Goal: Information Seeking & Learning: Understand process/instructions

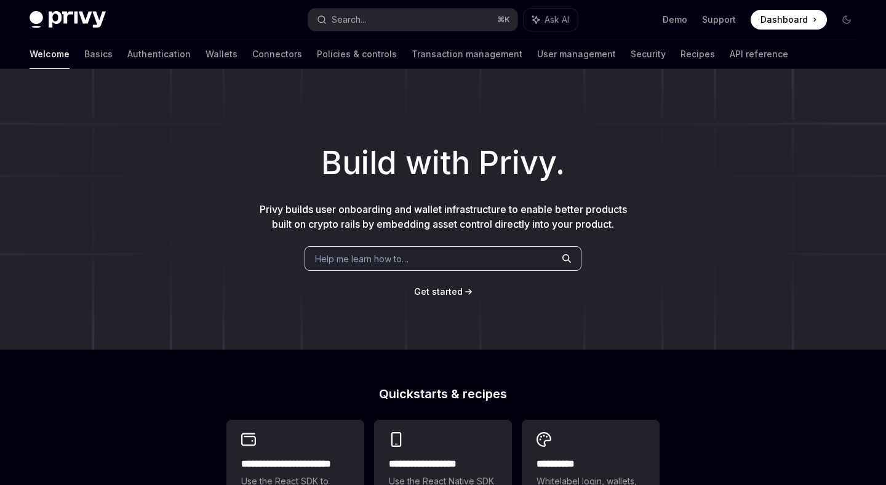
scroll to position [494, 0]
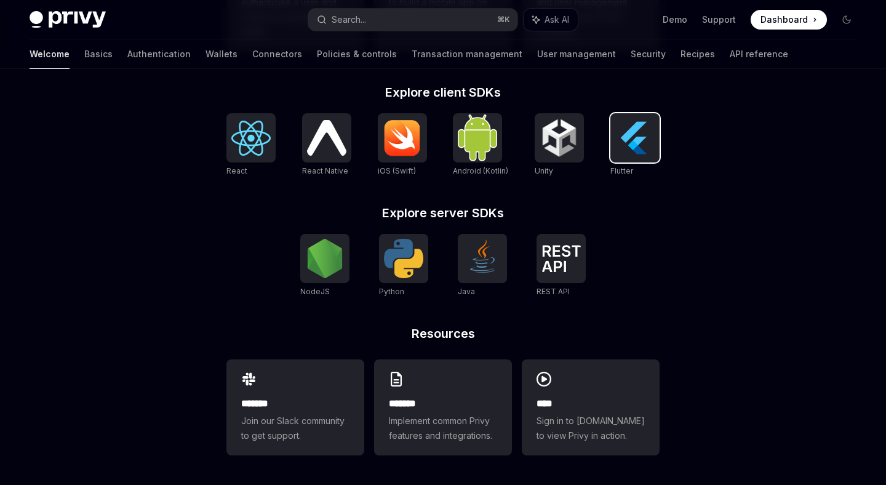
click at [635, 130] on img at bounding box center [634, 137] width 39 height 39
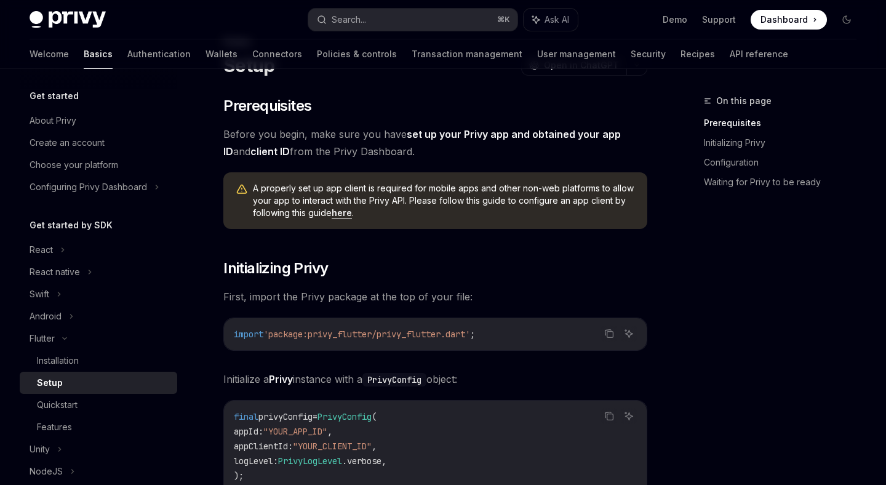
scroll to position [121, 0]
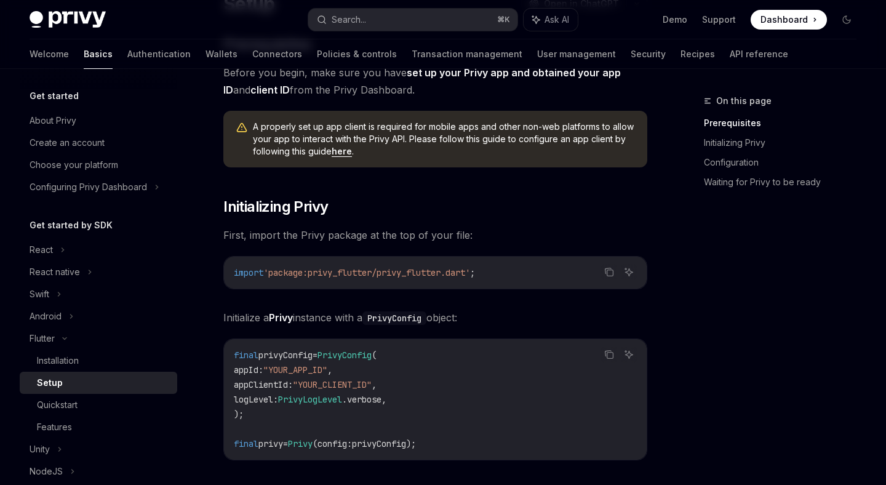
click at [398, 278] on span "'package:privy_flutter/privy_flutter.dart'" at bounding box center [366, 272] width 207 height 11
copy span "privy_flutter"
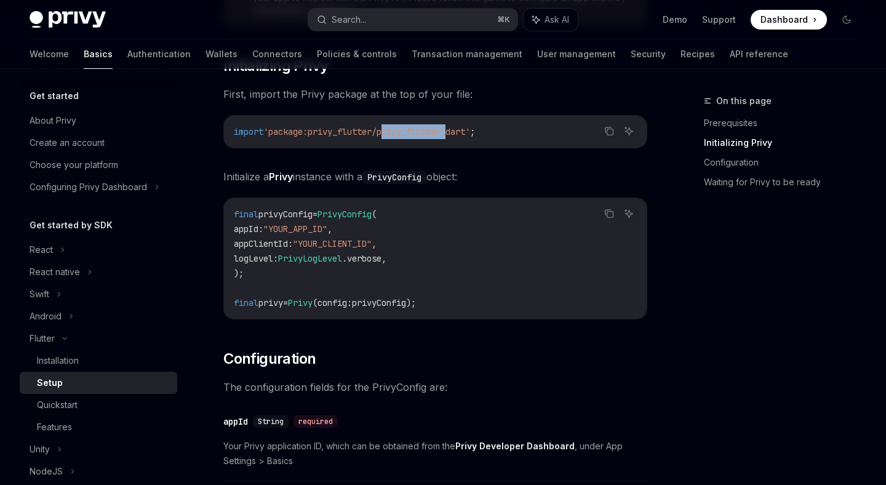
scroll to position [262, 0]
click at [612, 213] on icon "Copy the contents from the code block" at bounding box center [609, 213] width 10 height 10
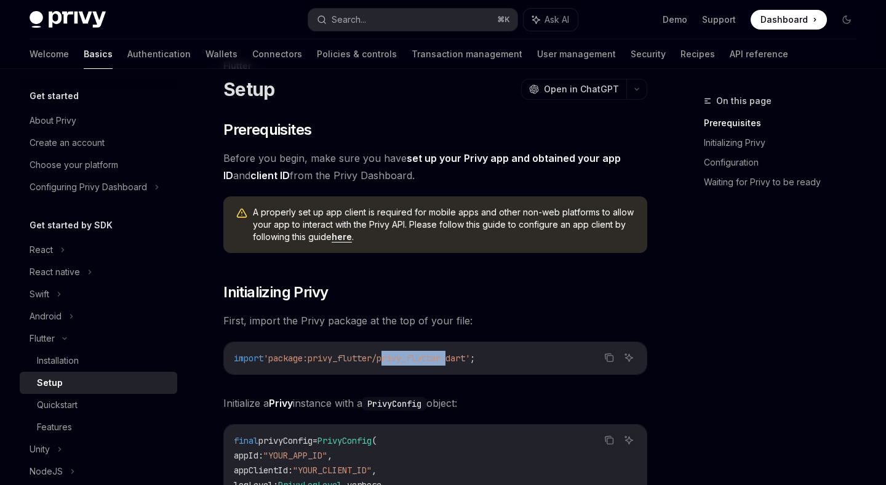
scroll to position [0, 0]
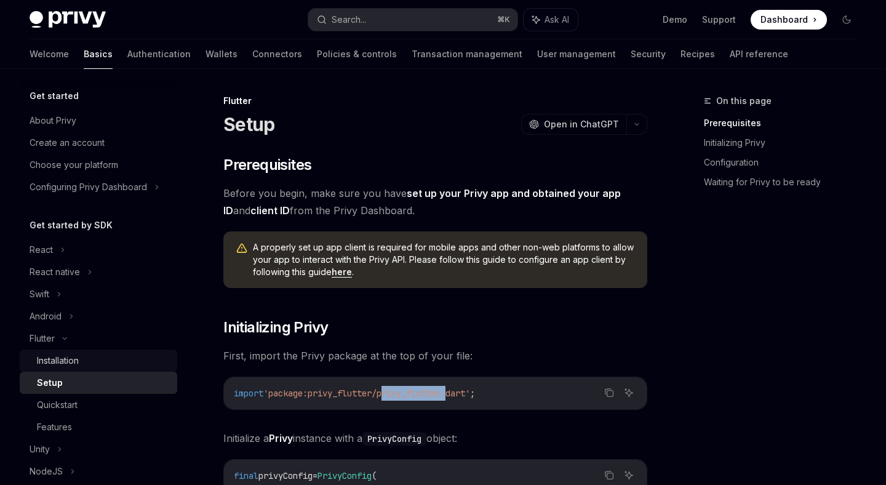
click at [90, 356] on div "Installation" at bounding box center [103, 360] width 133 height 15
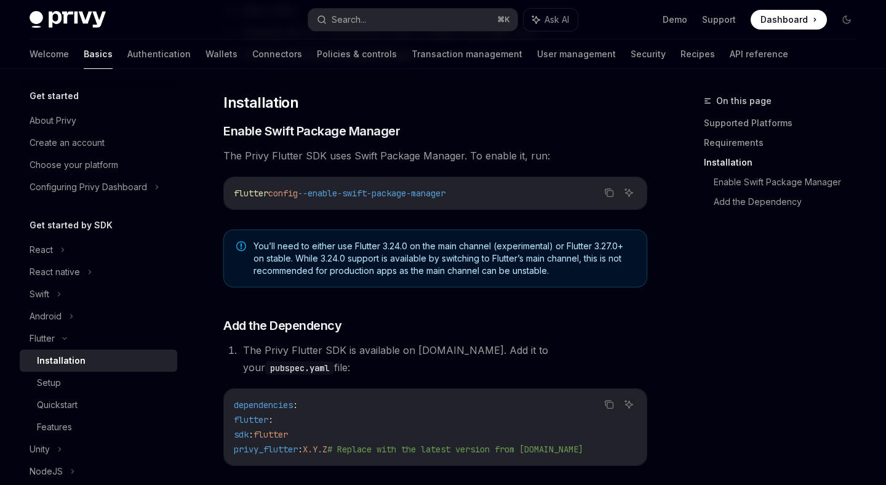
scroll to position [331, 0]
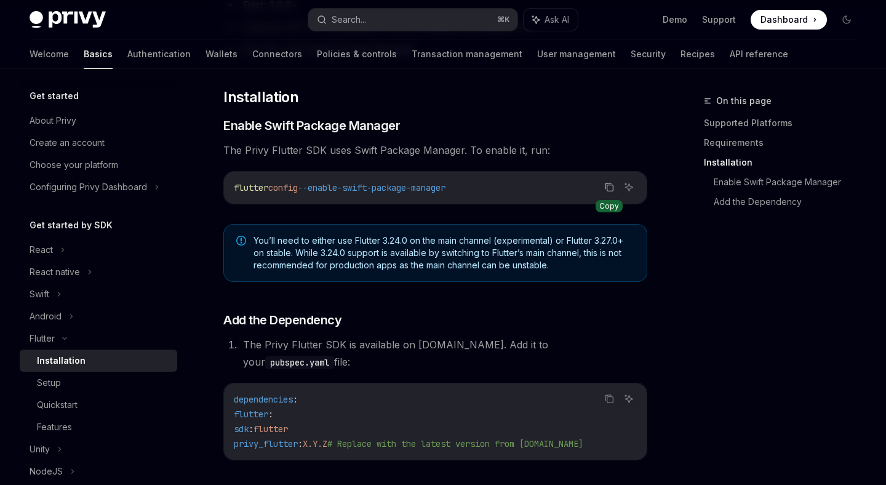
click at [606, 186] on icon "Copy the contents from the code block" at bounding box center [609, 187] width 10 height 10
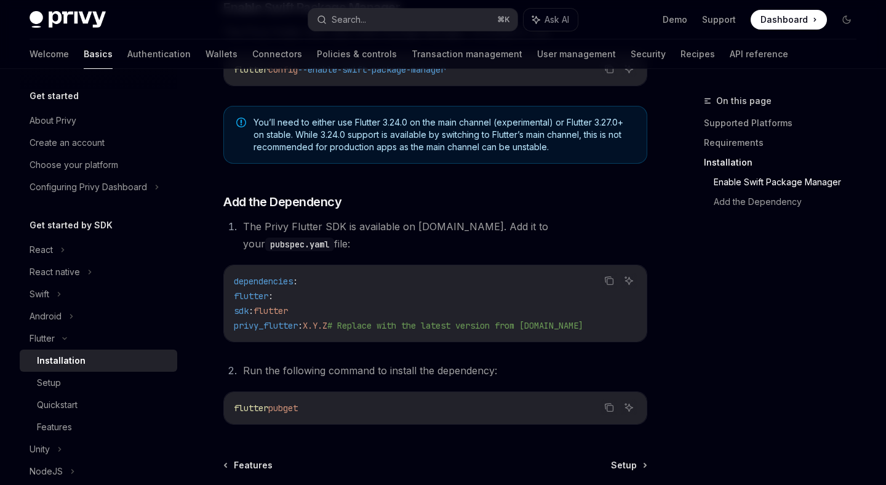
scroll to position [467, 0]
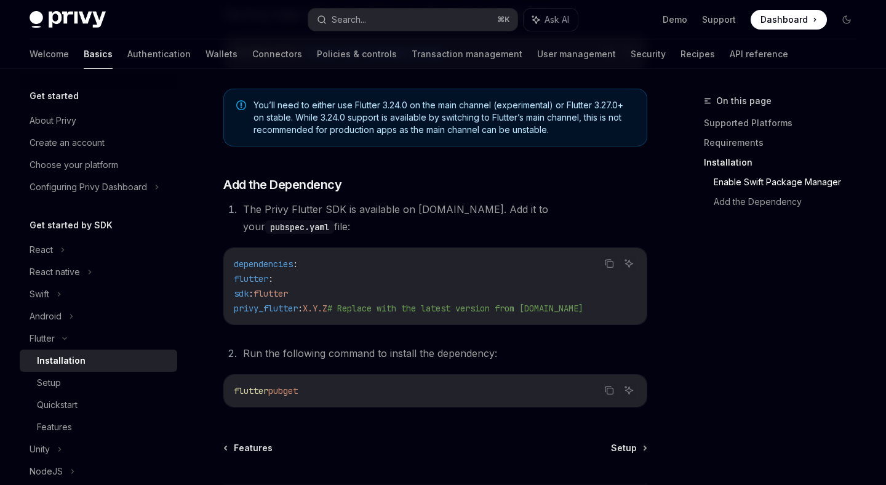
click at [269, 303] on span "privy_flutter" at bounding box center [266, 308] width 64 height 11
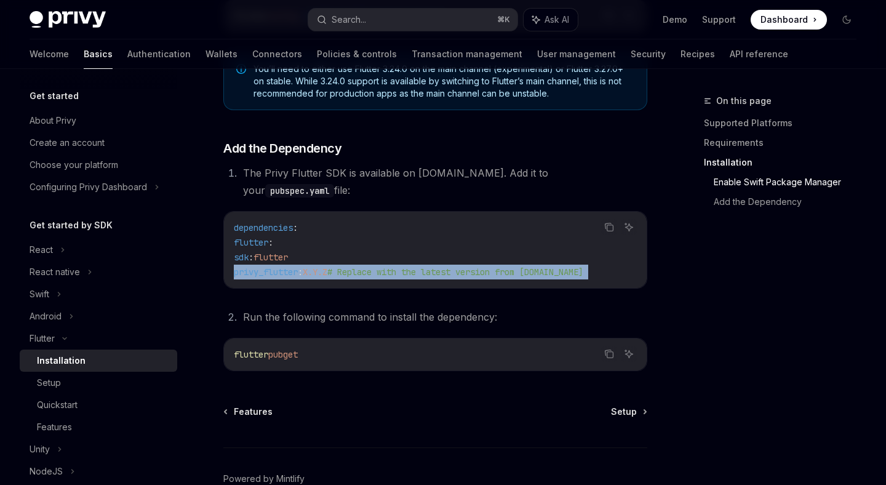
scroll to position [508, 0]
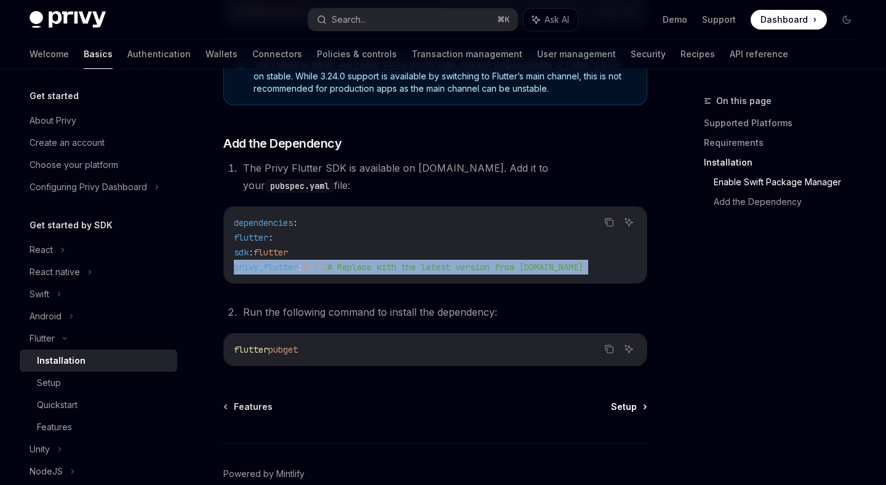
click at [624, 401] on span "Setup" at bounding box center [624, 407] width 26 height 12
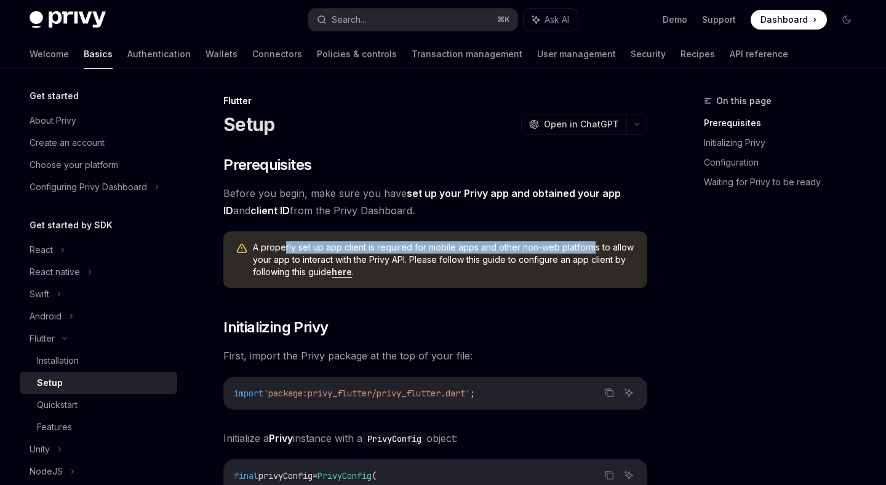
drag, startPoint x: 285, startPoint y: 248, endPoint x: 593, endPoint y: 247, distance: 307.7
click at [593, 247] on span "A properly set up app client is required for mobile apps and other non-web plat…" at bounding box center [444, 259] width 382 height 37
click at [340, 273] on link "here" at bounding box center [342, 271] width 20 height 11
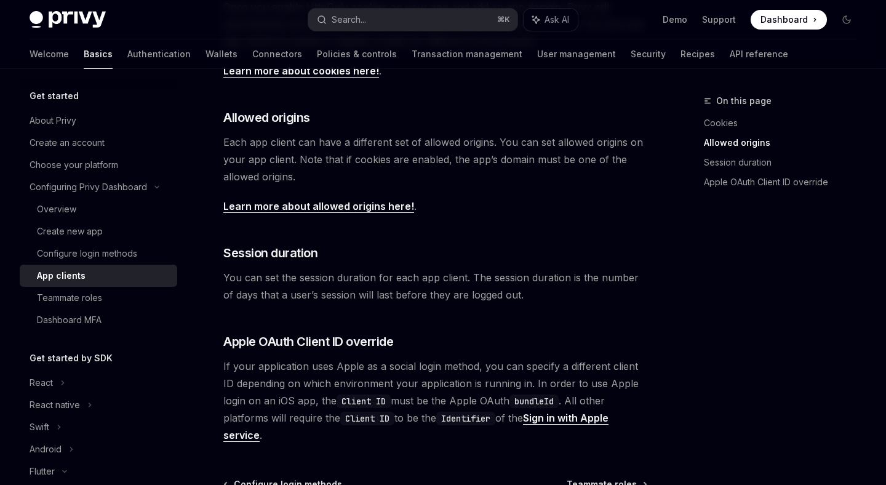
scroll to position [141, 0]
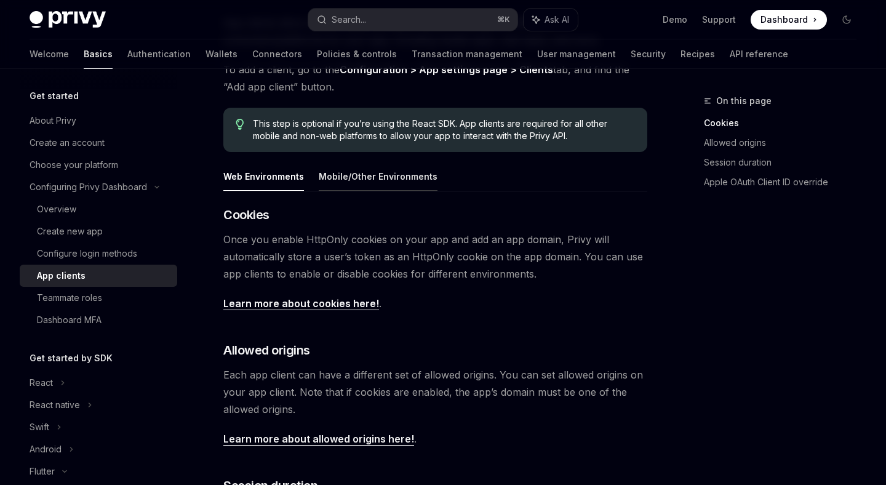
click at [351, 176] on button "Mobile/Other Environments" at bounding box center [378, 176] width 119 height 29
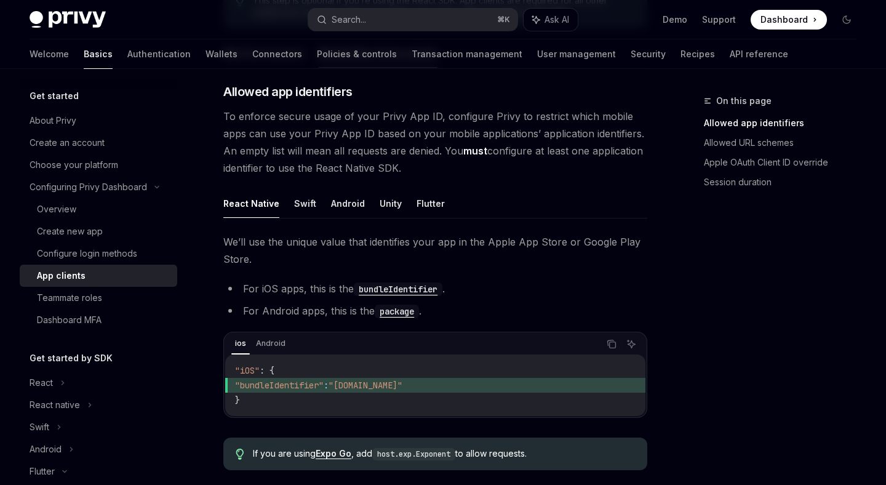
scroll to position [289, 0]
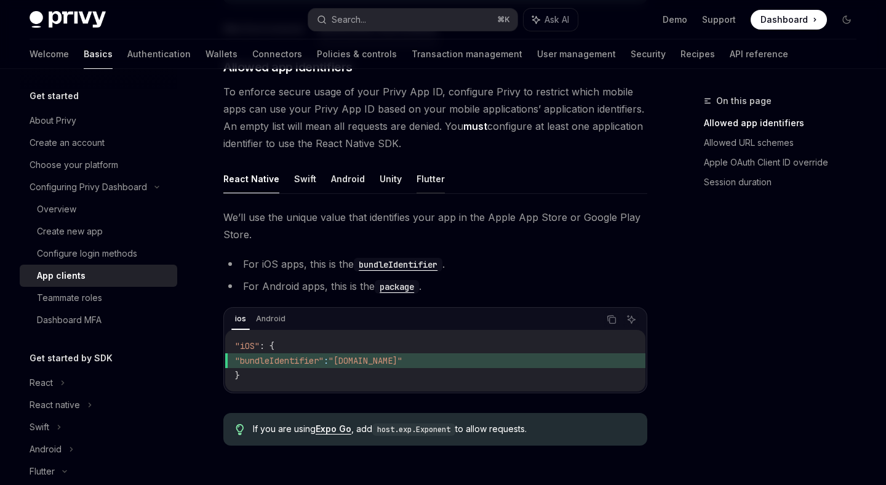
click at [432, 175] on button "Flutter" at bounding box center [431, 178] width 28 height 29
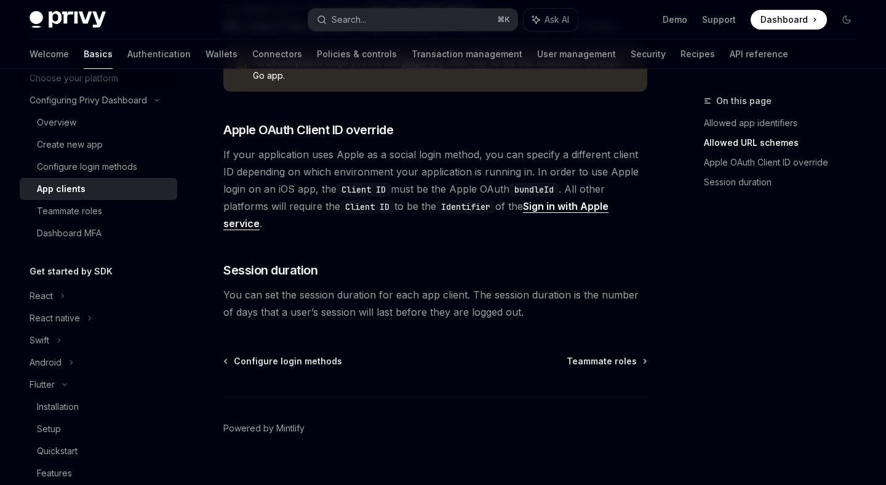
scroll to position [207, 0]
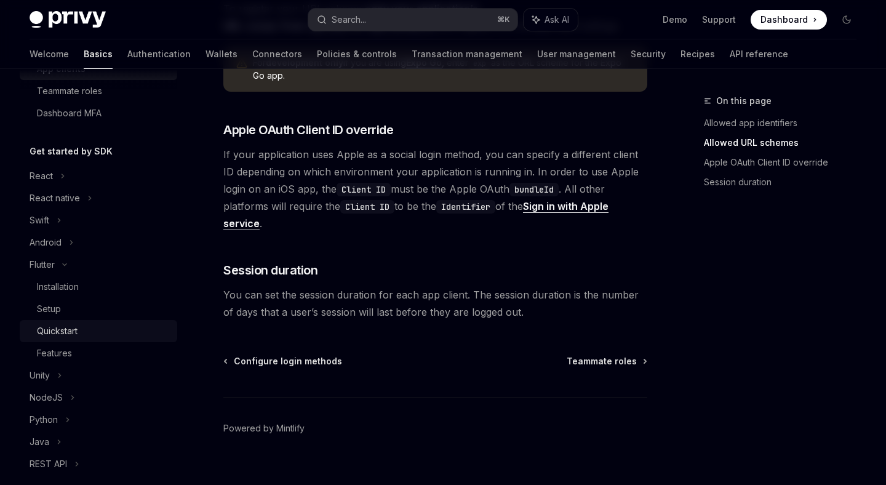
click at [90, 335] on div "Quickstart" at bounding box center [103, 331] width 133 height 15
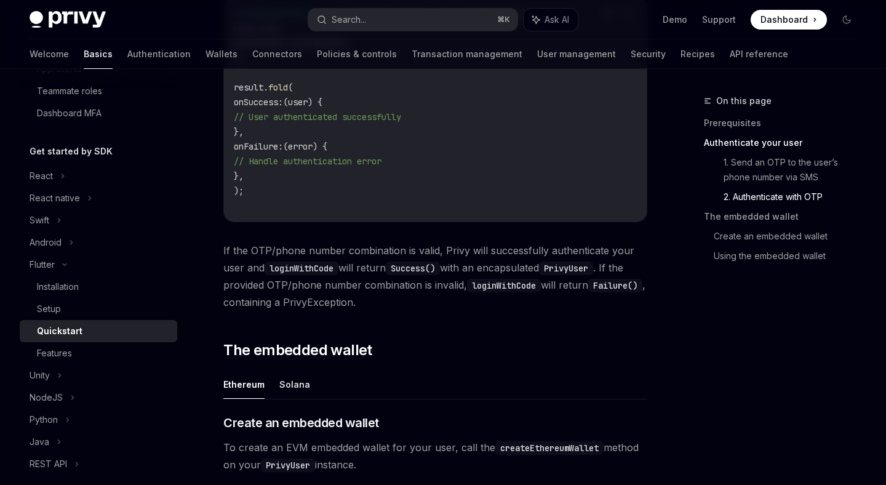
scroll to position [1034, 0]
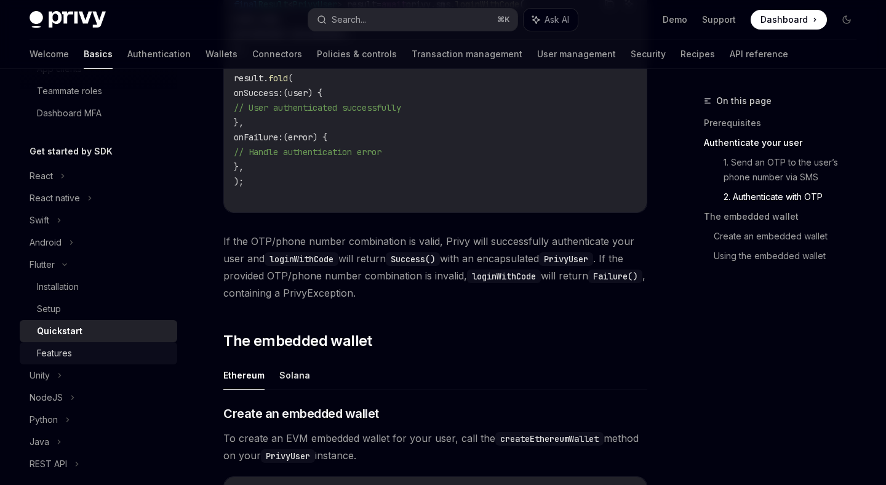
click at [103, 348] on div "Features" at bounding box center [103, 353] width 133 height 15
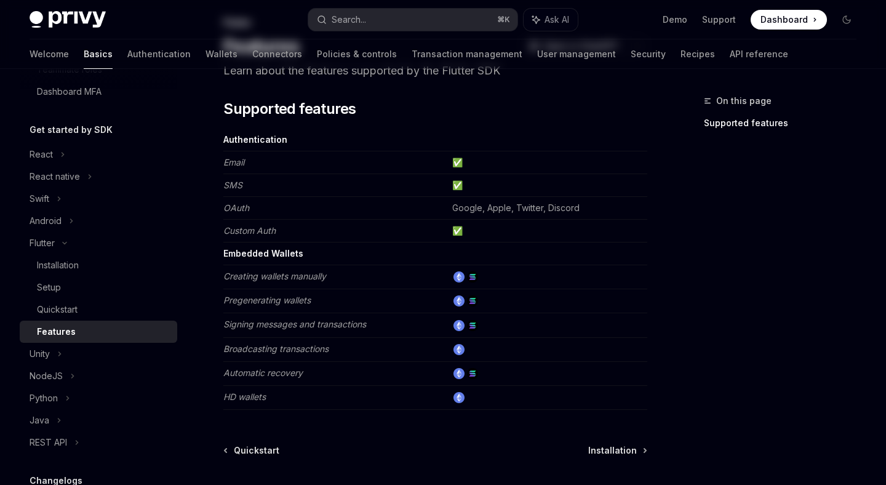
scroll to position [186, 0]
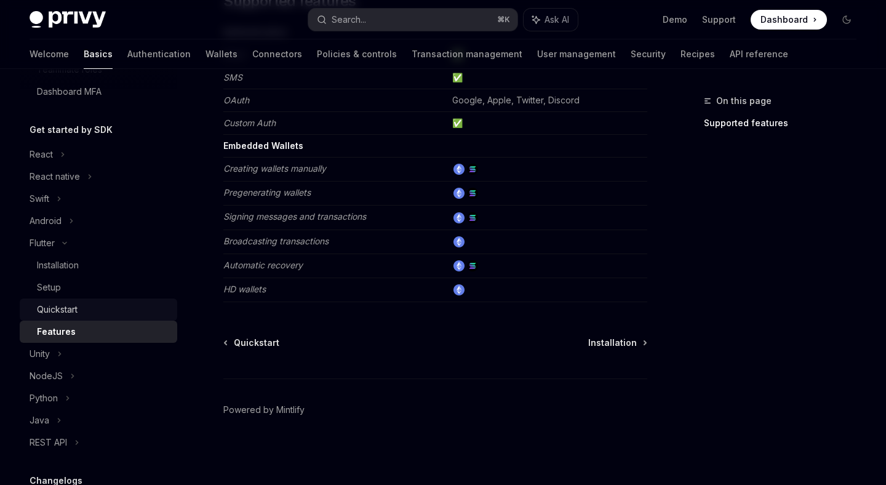
click at [110, 306] on div "Quickstart" at bounding box center [103, 309] width 133 height 15
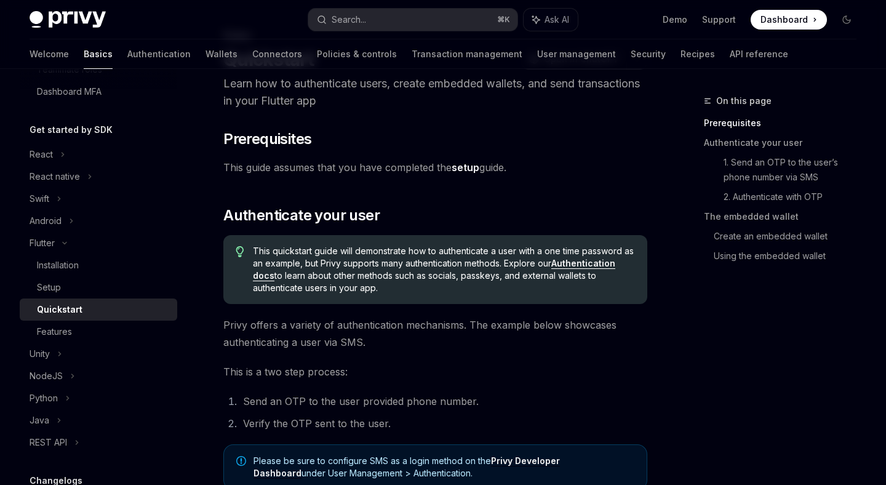
scroll to position [55, 0]
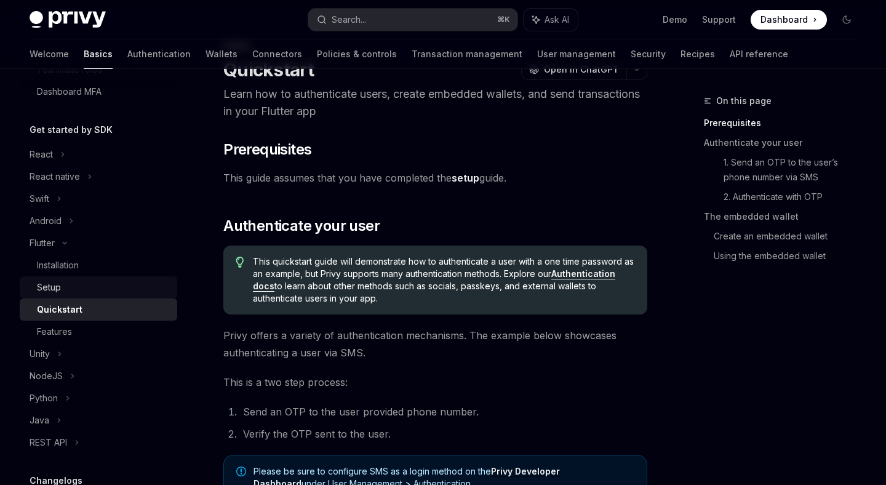
click at [95, 285] on div "Setup" at bounding box center [103, 287] width 133 height 15
type textarea "*"
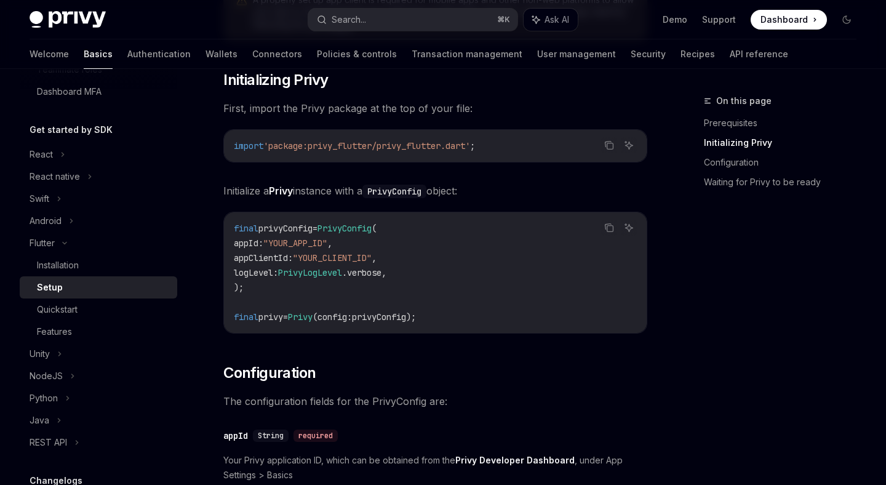
scroll to position [255, 0]
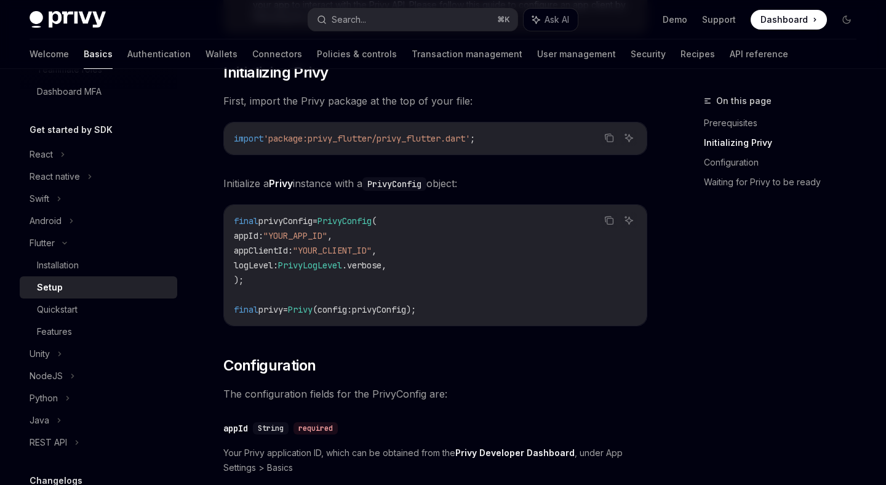
click at [277, 308] on span "privy" at bounding box center [270, 309] width 25 height 11
copy div "final privy = Privy (config : privyConfig);"
